Goal: Task Accomplishment & Management: Use online tool/utility

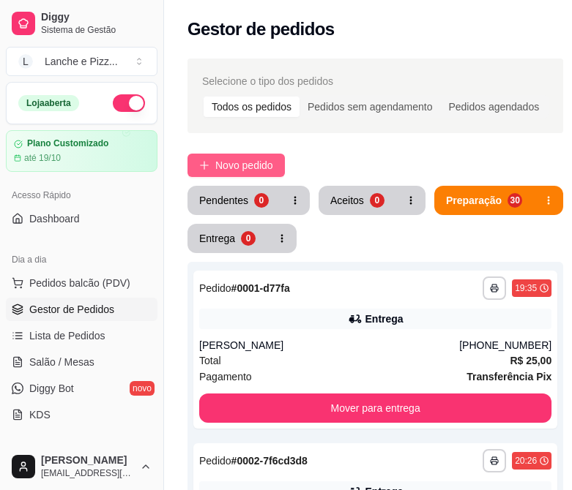
click at [220, 170] on span "Novo pedido" at bounding box center [244, 165] width 58 height 16
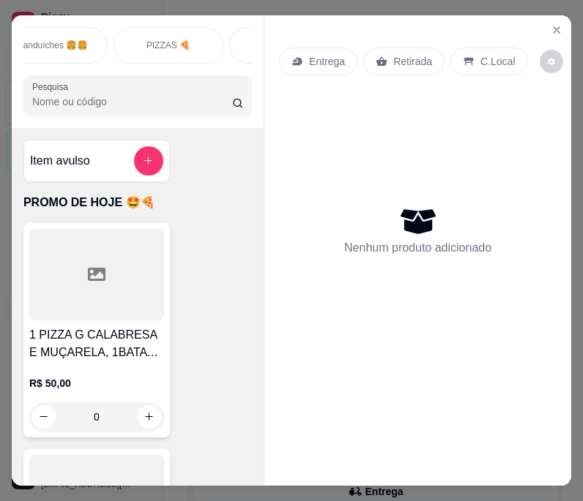
scroll to position [0, 256]
click at [75, 40] on p "Sanduíches 🍔🍔" at bounding box center [53, 46] width 71 height 12
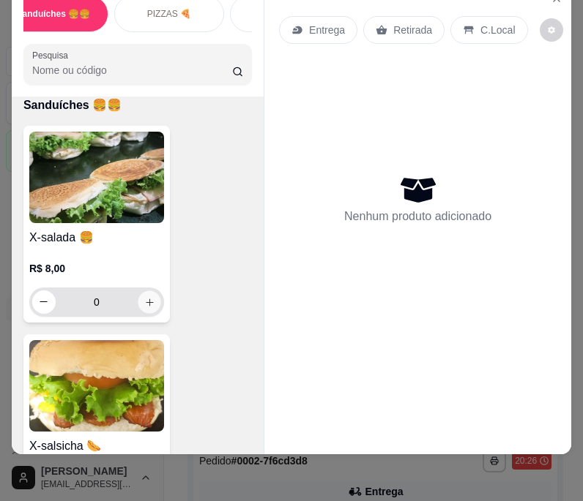
click at [139, 307] on button "increase-product-quantity" at bounding box center [149, 302] width 23 height 23
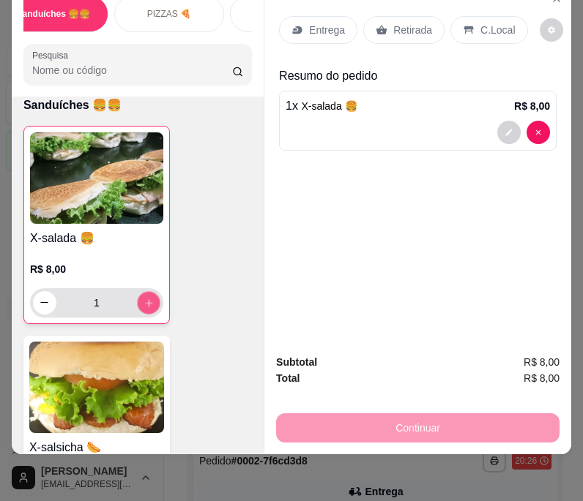
click at [143, 307] on icon "increase-product-quantity" at bounding box center [148, 302] width 11 height 11
type input "2"
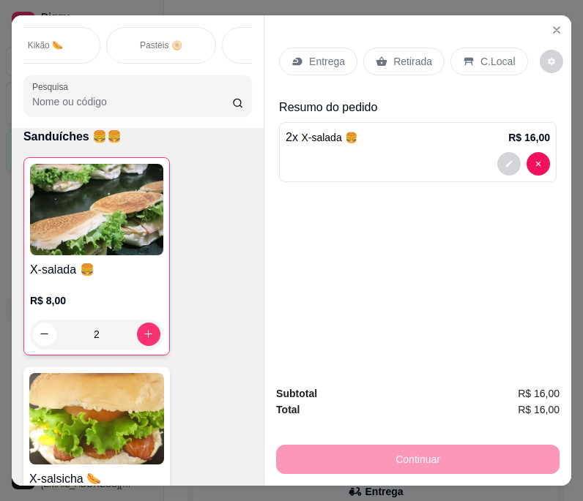
scroll to position [0, 838]
click at [193, 39] on div "Pastéis 🫓" at bounding box center [166, 45] width 110 height 37
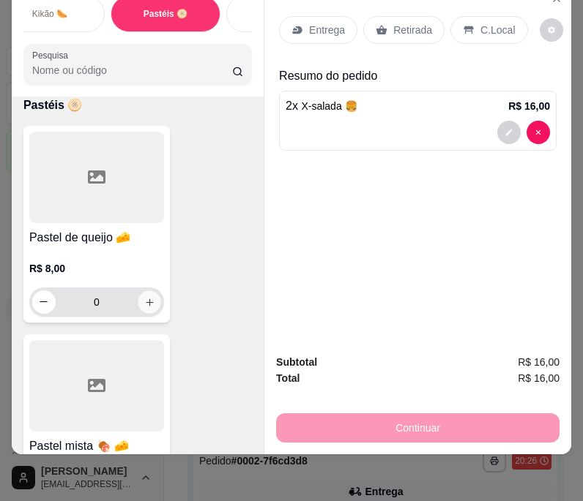
click at [148, 303] on icon "increase-product-quantity" at bounding box center [149, 301] width 11 height 11
type input "1"
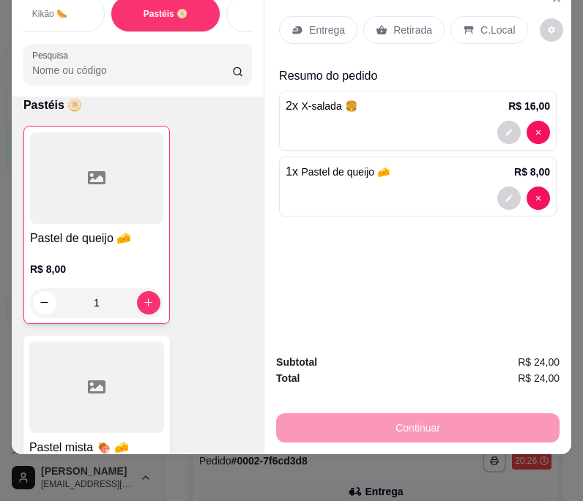
click at [304, 29] on div "Entrega" at bounding box center [318, 30] width 78 height 28
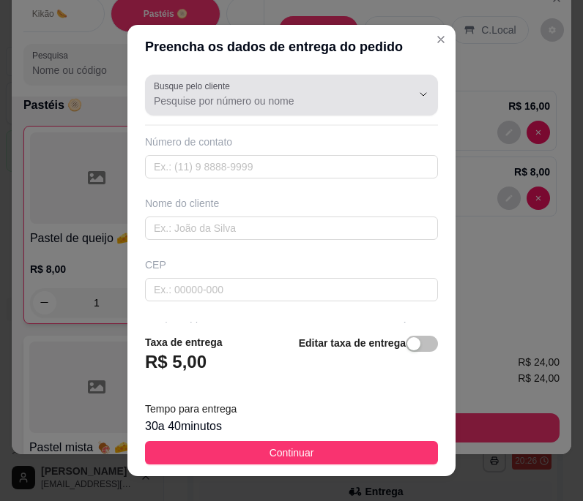
click at [246, 100] on input "Busque pelo cliente" at bounding box center [271, 101] width 234 height 15
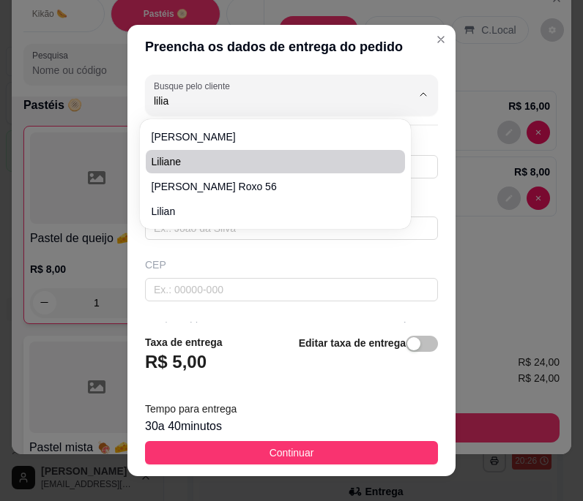
click at [221, 160] on span "Liliane" at bounding box center [268, 161] width 233 height 15
type input "Liliane"
type input "92991243322"
type input "Liliane"
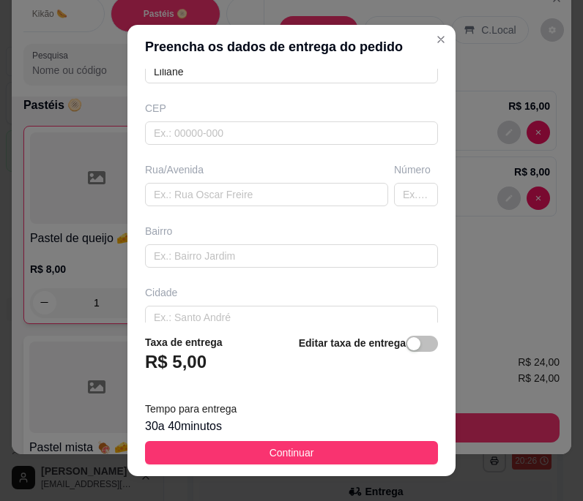
scroll to position [157, 0]
type input "Liliane"
click at [207, 193] on input "text" at bounding box center [266, 193] width 243 height 23
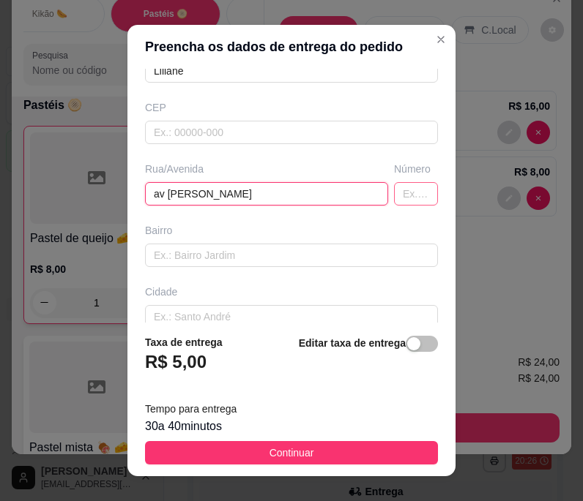
type input "av [PERSON_NAME]"
click at [401, 191] on input "text" at bounding box center [416, 193] width 44 height 23
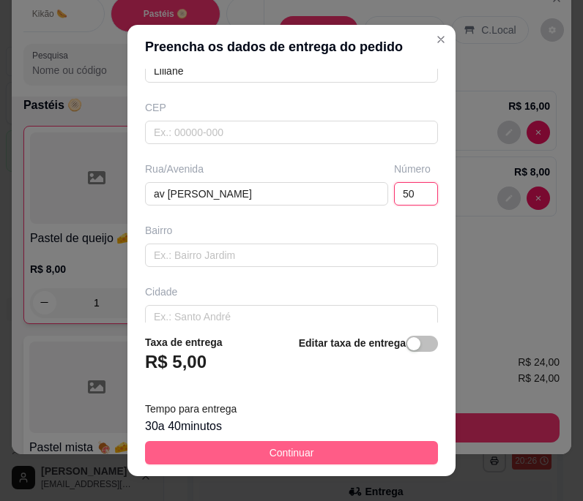
type input "50"
click at [231, 442] on button "Continuar" at bounding box center [291, 452] width 293 height 23
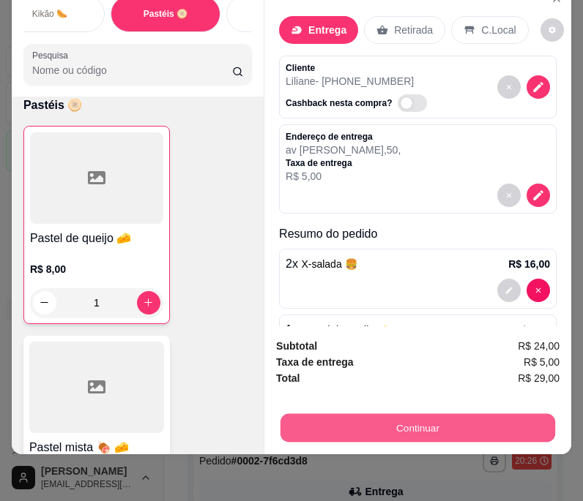
click at [441, 416] on button "Continuar" at bounding box center [417, 428] width 275 height 29
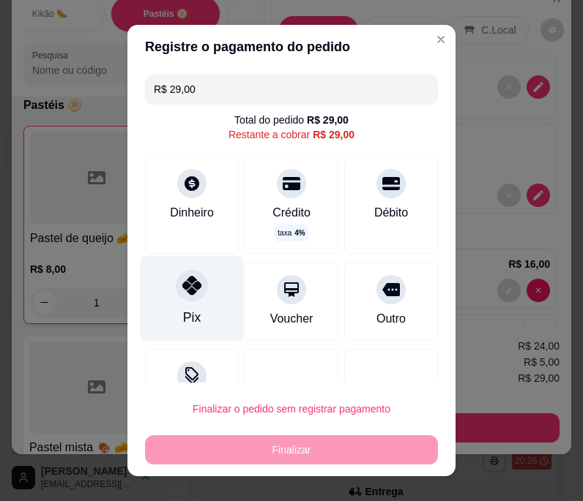
click at [191, 288] on icon at bounding box center [191, 285] width 19 height 19
type input "R$ 0,00"
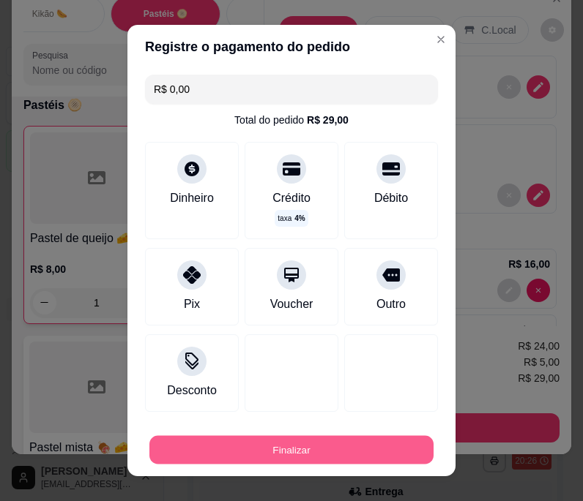
click at [225, 438] on button "Finalizar" at bounding box center [291, 450] width 284 height 29
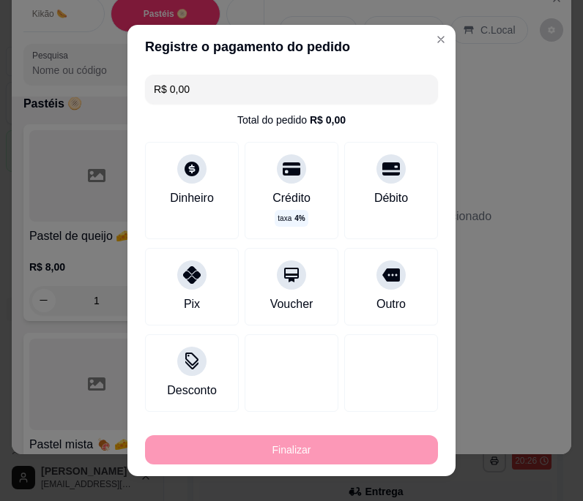
type input "0"
type input "-R$ 29,00"
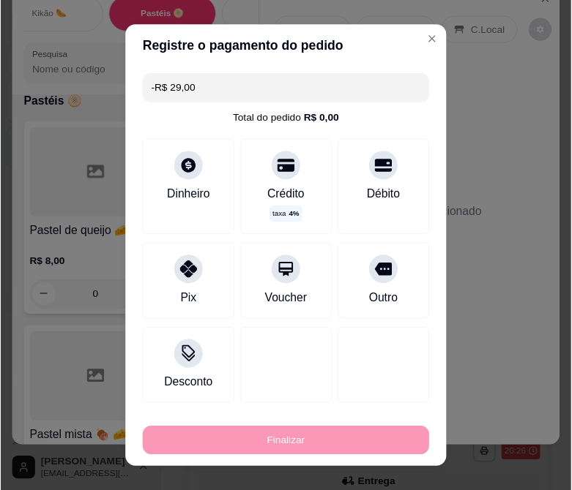
scroll to position [7029, 0]
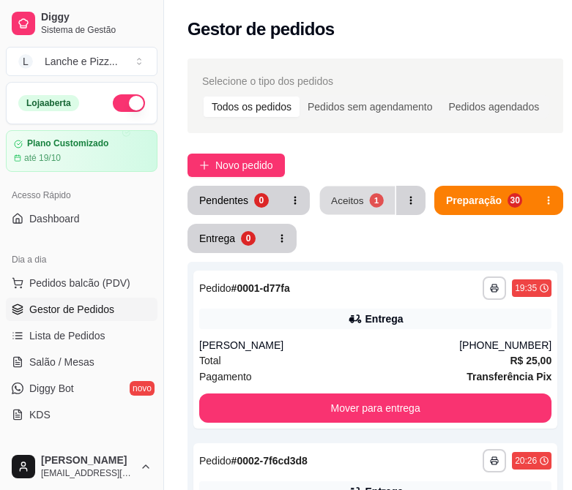
click at [365, 201] on button "Aceitos 1" at bounding box center [357, 201] width 75 height 29
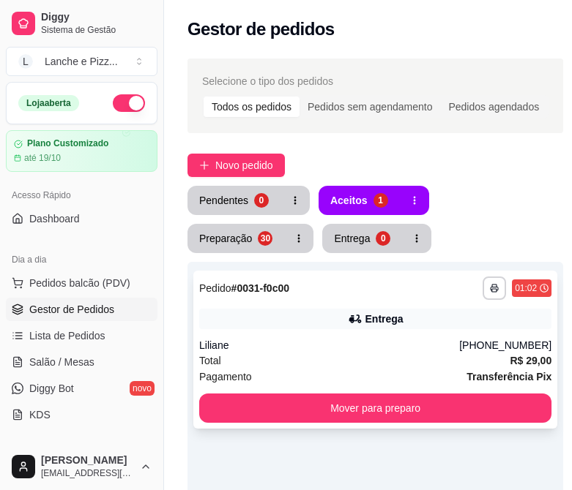
click at [293, 346] on div "Liliane" at bounding box center [329, 345] width 260 height 15
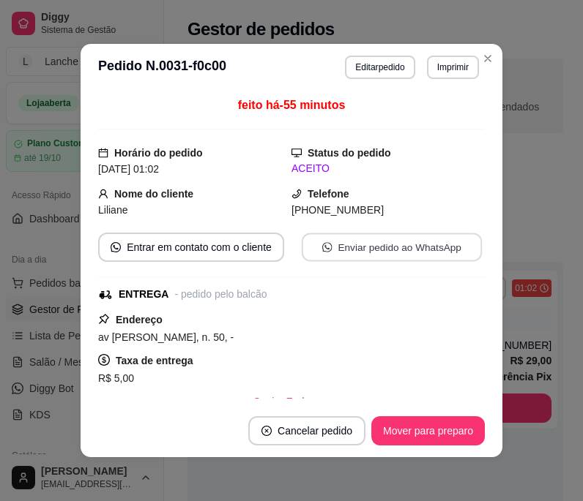
click at [361, 245] on button "Enviar pedido ao WhatsApp" at bounding box center [392, 248] width 180 height 29
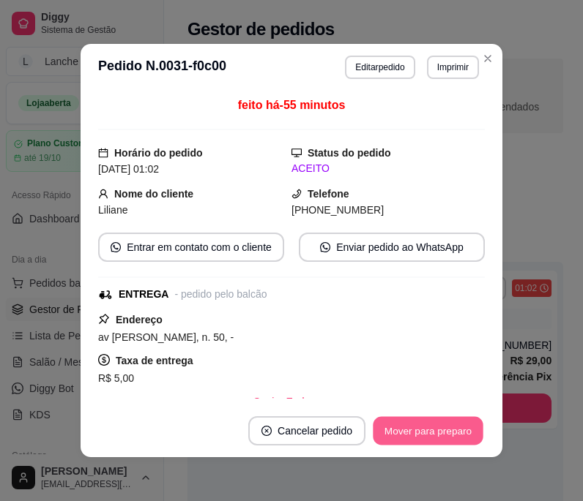
click at [411, 426] on button "Mover para preparo" at bounding box center [428, 431] width 110 height 29
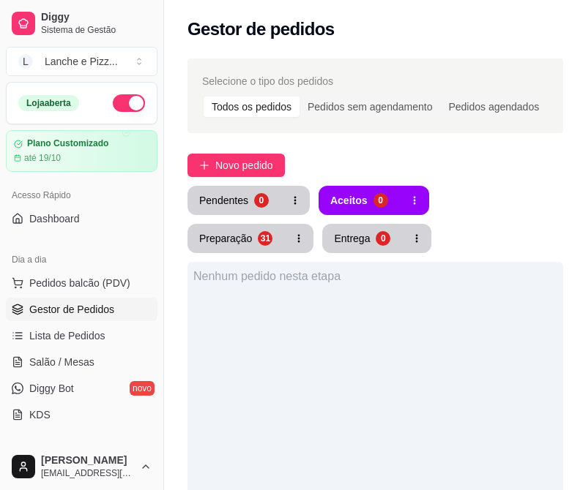
click at [113, 108] on button "button" at bounding box center [129, 103] width 32 height 18
